Goal: Task Accomplishment & Management: Manage account settings

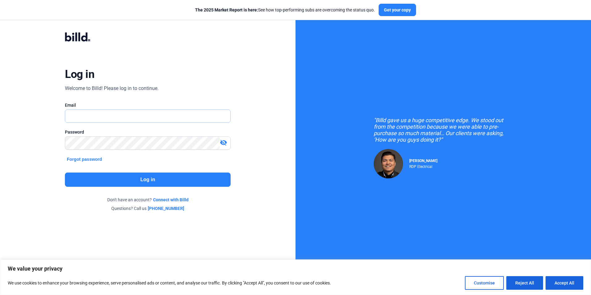
drag, startPoint x: 76, startPoint y: 112, endPoint x: 88, endPoint y: 115, distance: 12.4
click at [76, 112] on input "text" at bounding box center [147, 116] width 165 height 13
type input "[PERSON_NAME][EMAIL_ADDRESS][DOMAIN_NAME]"
click at [106, 183] on button "Log in" at bounding box center [147, 179] width 165 height 14
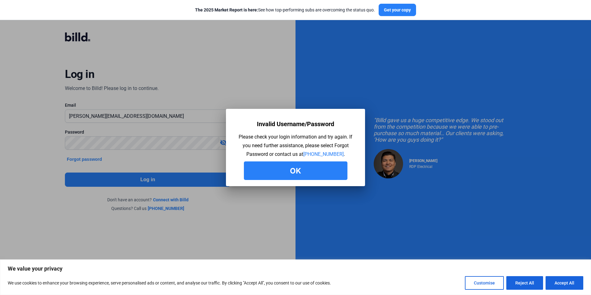
click at [310, 170] on button "Ok" at bounding box center [295, 170] width 103 height 19
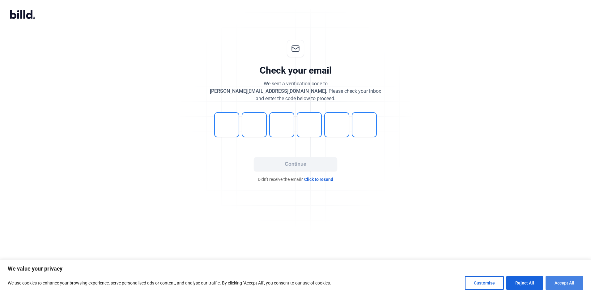
click at [565, 283] on button "Accept All" at bounding box center [564, 283] width 38 height 14
checkbox input "true"
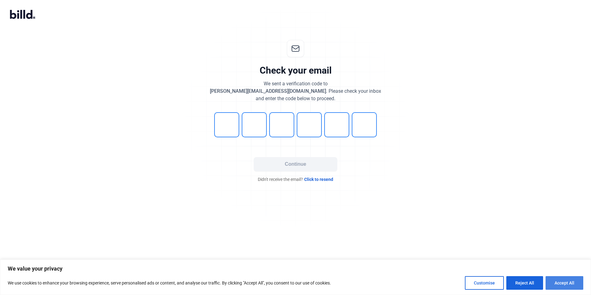
checkbox input "true"
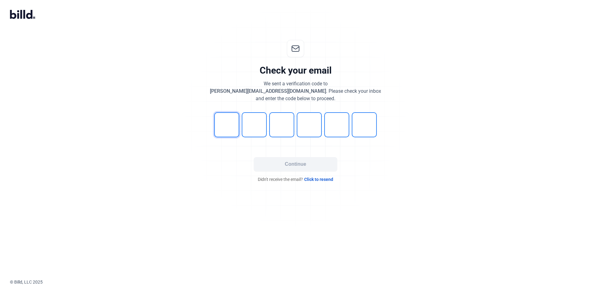
click at [232, 114] on input "tel" at bounding box center [226, 124] width 25 height 25
type input "7"
type input "9"
type input "2"
type input "5"
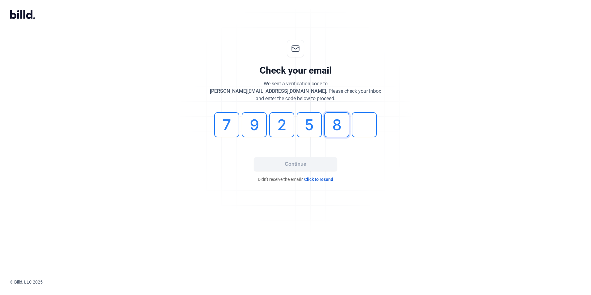
type input "8"
type input "3"
click at [313, 165] on button "Continue" at bounding box center [295, 164] width 83 height 14
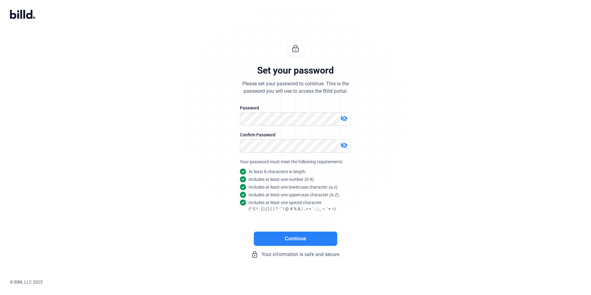
click at [297, 237] on button "Continue" at bounding box center [295, 238] width 83 height 14
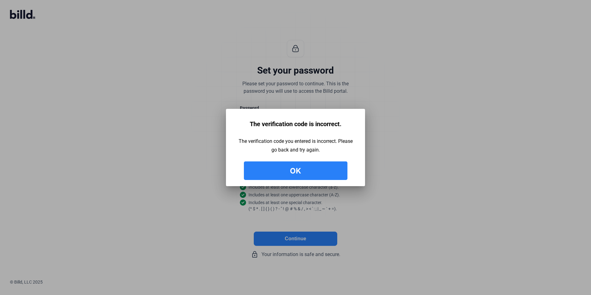
click at [310, 165] on button "Ok" at bounding box center [295, 170] width 103 height 19
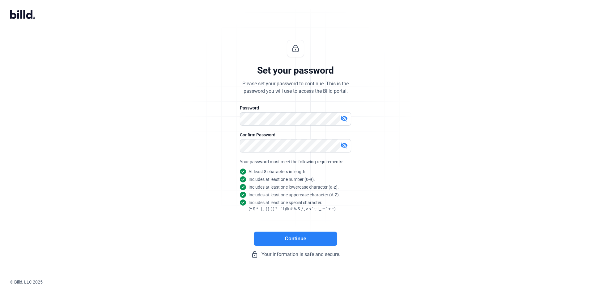
click at [345, 116] on mat-icon "visibility_off" at bounding box center [343, 118] width 7 height 7
click at [346, 144] on mat-icon "visibility_off" at bounding box center [343, 144] width 7 height 7
click at [303, 237] on button "Continue" at bounding box center [295, 238] width 83 height 14
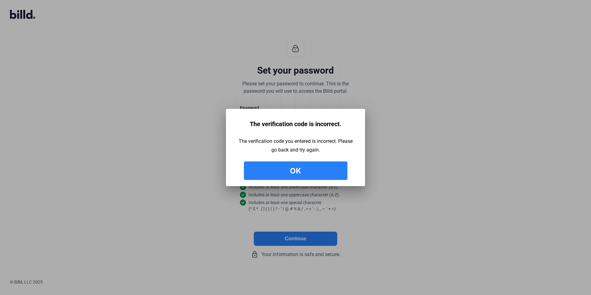
click at [299, 169] on button "Ok" at bounding box center [295, 170] width 103 height 19
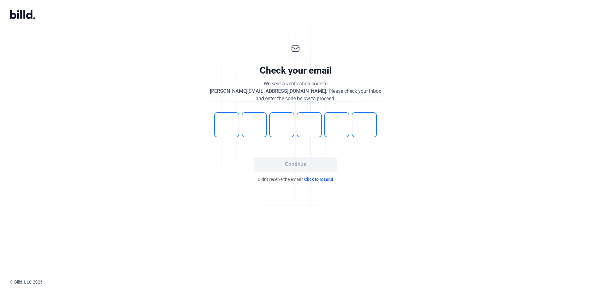
click at [224, 129] on input "tel" at bounding box center [226, 124] width 25 height 25
type input "8"
type input "5"
type input "7"
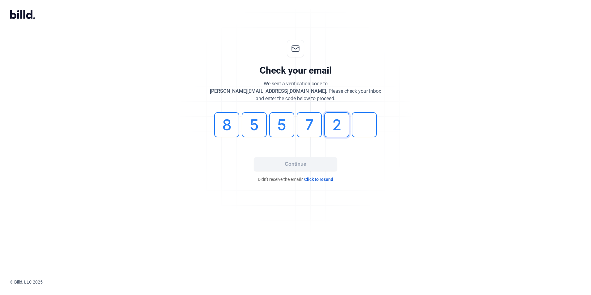
type input "2"
type input "6"
click at [299, 154] on div "Check your email We sent a verification code to trina@gts-az.com . Please check…" at bounding box center [295, 111] width 205 height 162
click at [298, 158] on button "Continue" at bounding box center [295, 164] width 83 height 14
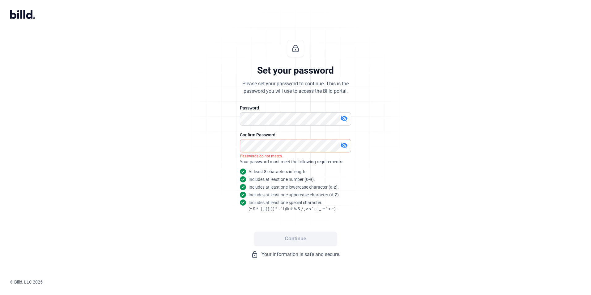
click at [343, 145] on mat-icon "visibility_off" at bounding box center [343, 144] width 7 height 7
click at [343, 119] on mat-icon "visibility_off" at bounding box center [343, 118] width 7 height 7
click at [308, 235] on button "Continue" at bounding box center [295, 238] width 83 height 14
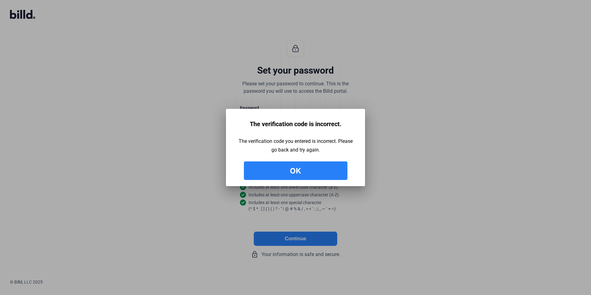
click at [302, 169] on button "Ok" at bounding box center [295, 170] width 103 height 19
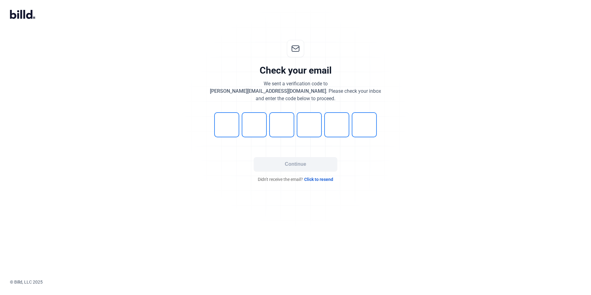
click at [229, 117] on input "tel" at bounding box center [226, 124] width 25 height 25
click at [227, 125] on input "tel" at bounding box center [226, 124] width 25 height 25
type input "7"
type input "4"
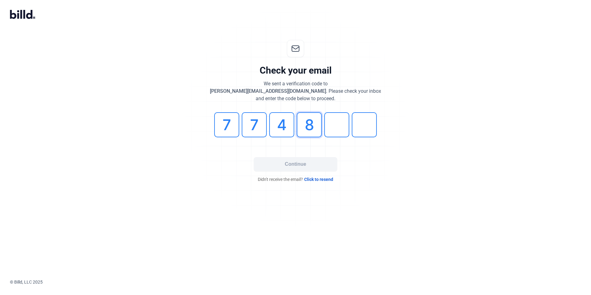
type input "8"
type input "4"
click at [310, 164] on button "Continue" at bounding box center [295, 164] width 83 height 14
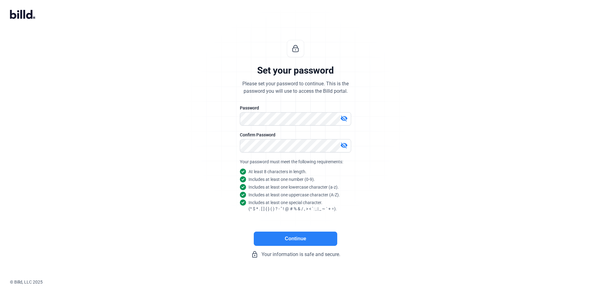
click at [301, 240] on button "Continue" at bounding box center [295, 238] width 83 height 14
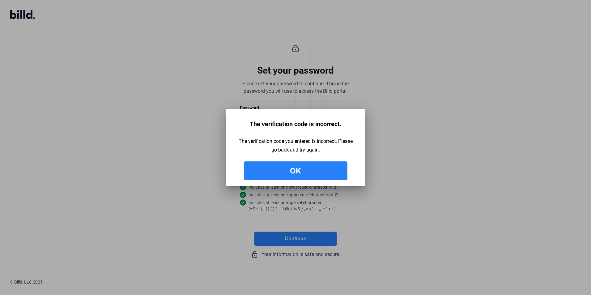
click at [305, 167] on button "Ok" at bounding box center [295, 170] width 103 height 19
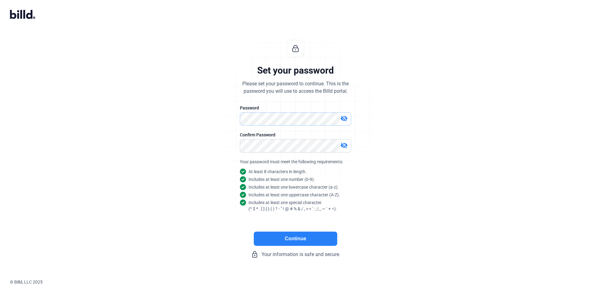
click at [207, 111] on div "Set your password Please set your password to continue. This is the password yo…" at bounding box center [295, 149] width 205 height 238
click at [282, 239] on button "Continue" at bounding box center [295, 238] width 83 height 14
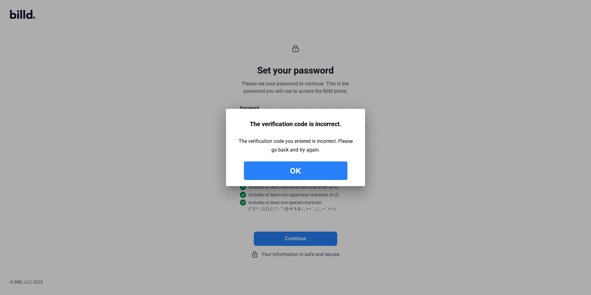
click at [285, 165] on button "Ok" at bounding box center [295, 170] width 103 height 19
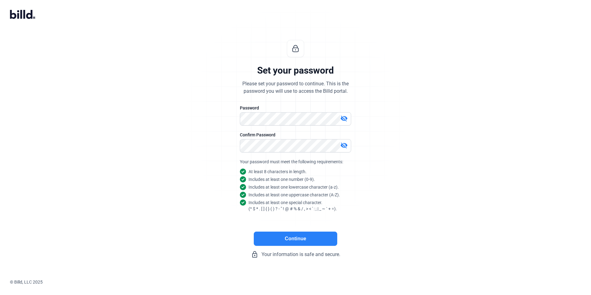
click at [308, 236] on button "Continue" at bounding box center [295, 238] width 83 height 14
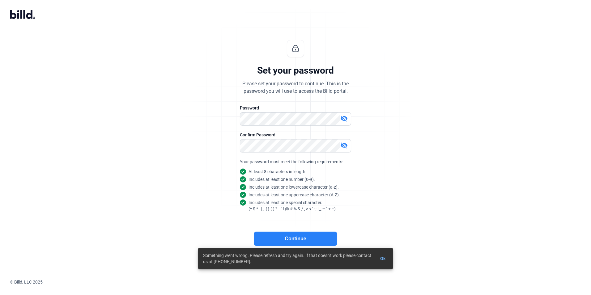
click at [289, 237] on button "Continue" at bounding box center [295, 238] width 83 height 14
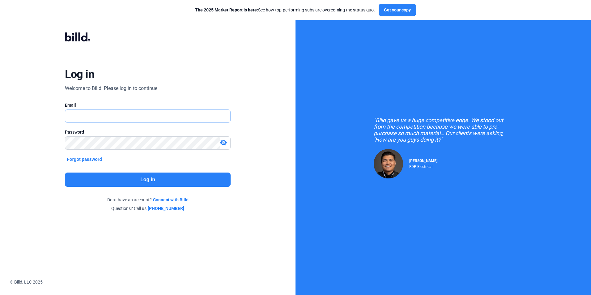
type input "[PERSON_NAME][EMAIL_ADDRESS][DOMAIN_NAME]"
click at [18, 139] on div "Log in Welcome to Billd! Please log in to continue. Email [PERSON_NAME][EMAIL_A…" at bounding box center [147, 122] width 295 height 244
click at [73, 159] on button "Forgot password" at bounding box center [84, 159] width 39 height 7
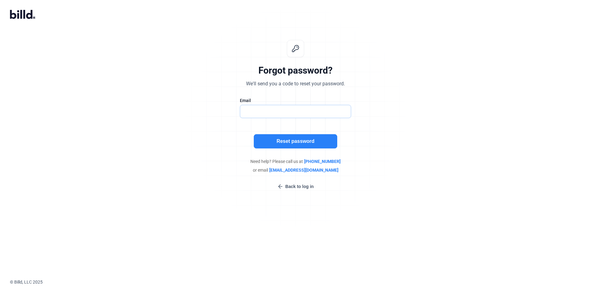
click at [277, 112] on input "text" at bounding box center [295, 111] width 111 height 13
type input "[PERSON_NAME][EMAIL_ADDRESS][DOMAIN_NAME]"
click at [285, 140] on button "Reset password" at bounding box center [295, 141] width 83 height 14
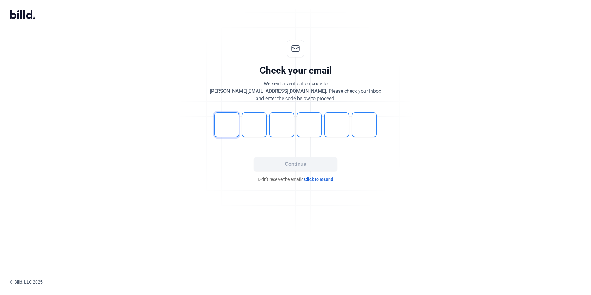
click at [231, 121] on input "tel" at bounding box center [226, 124] width 25 height 25
type input "9"
type input "4"
type input "0"
type input "5"
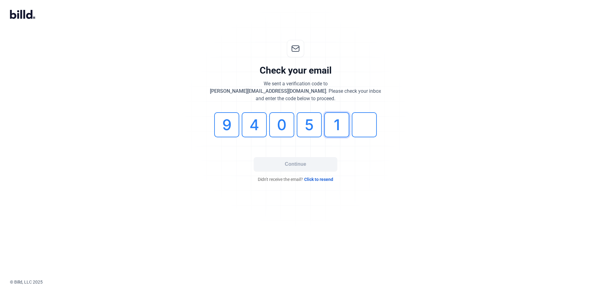
type input "1"
type input "0"
click at [286, 161] on button "Continue" at bounding box center [295, 164] width 83 height 14
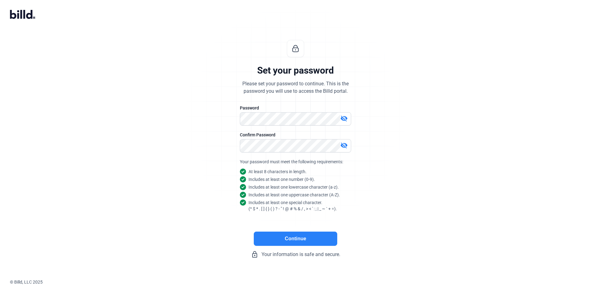
click at [274, 235] on button "Continue" at bounding box center [295, 238] width 83 height 14
